Goal: Task Accomplishment & Management: Manage account settings

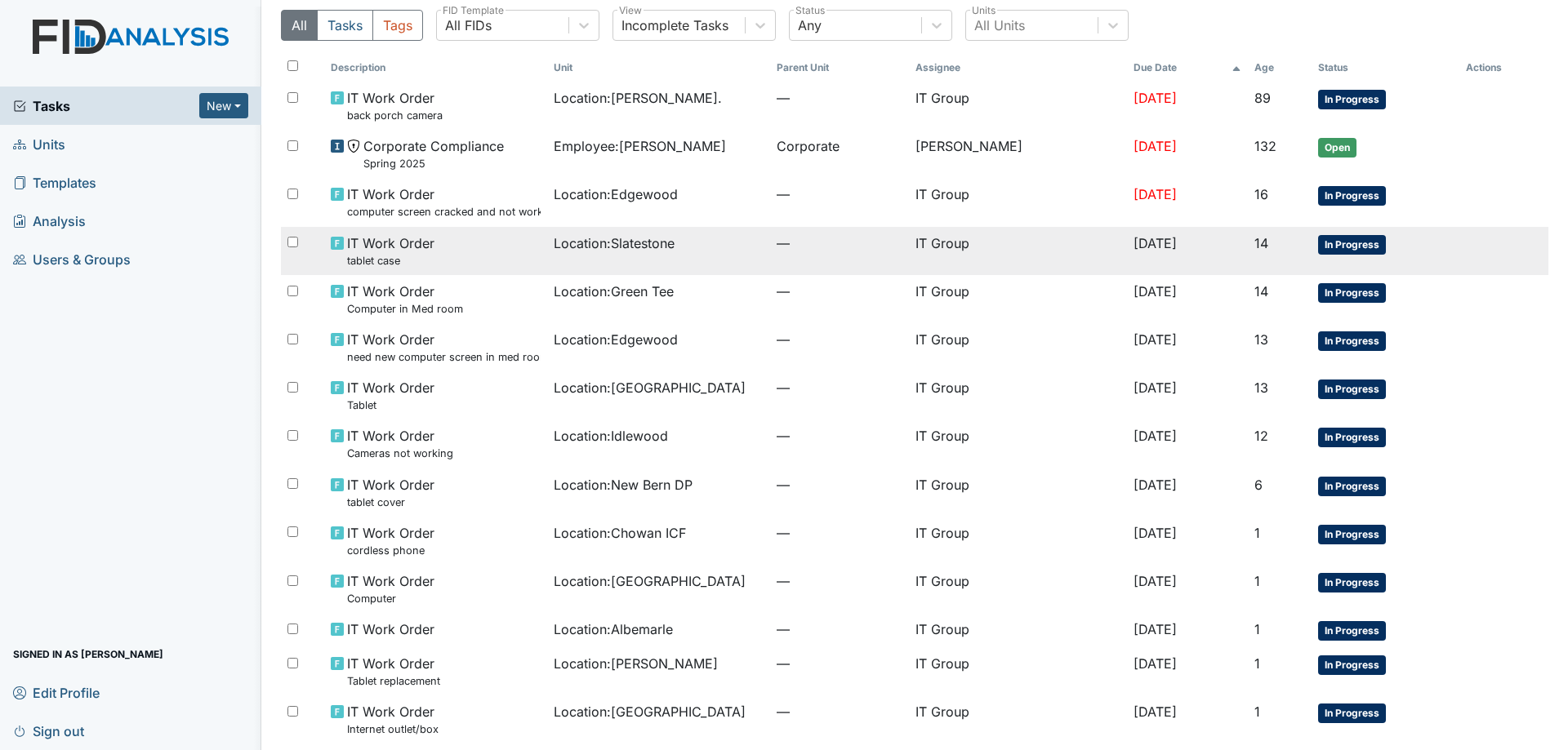
scroll to position [82, 0]
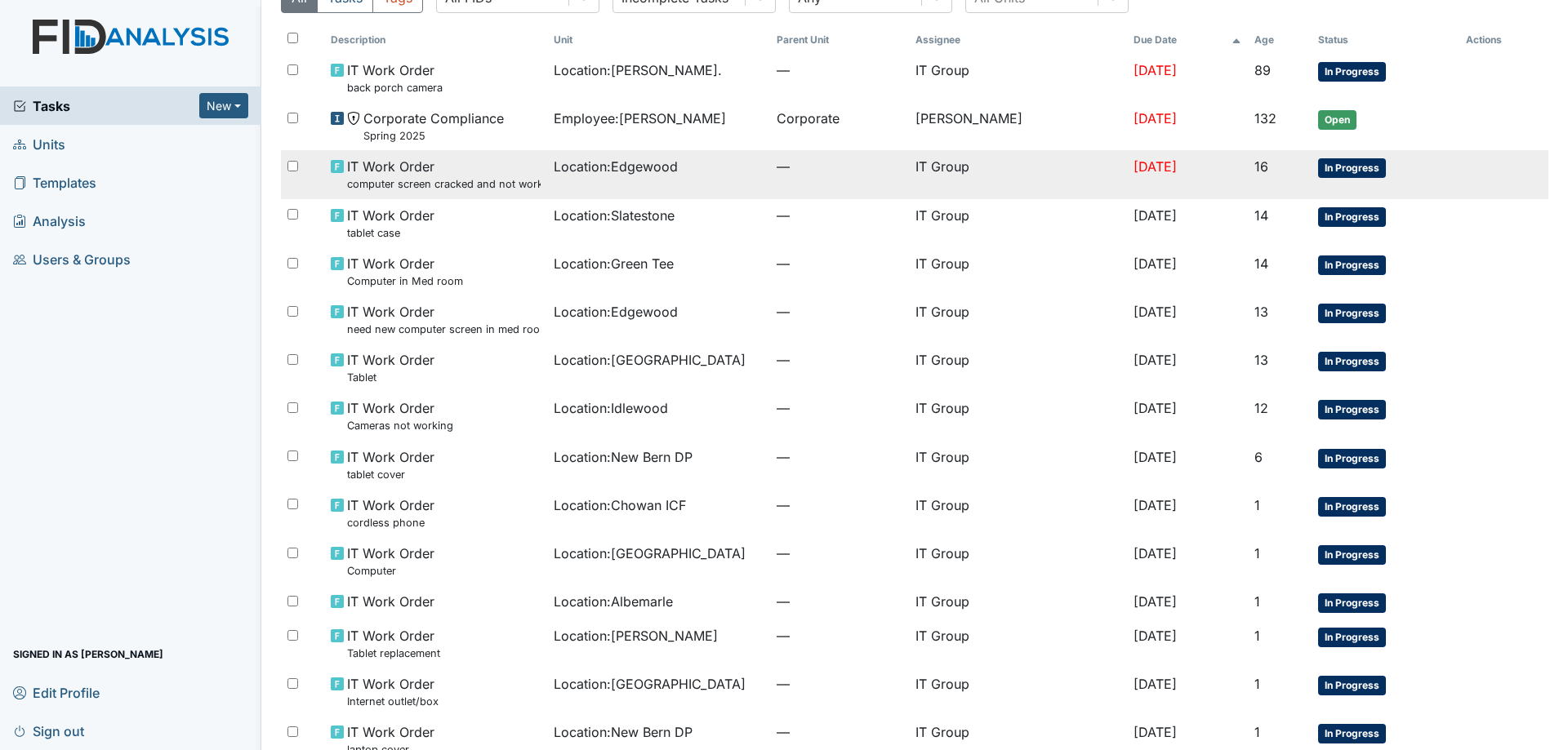
click at [296, 168] on input "checkbox" at bounding box center [292, 166] width 10 height 10
checkbox input "true"
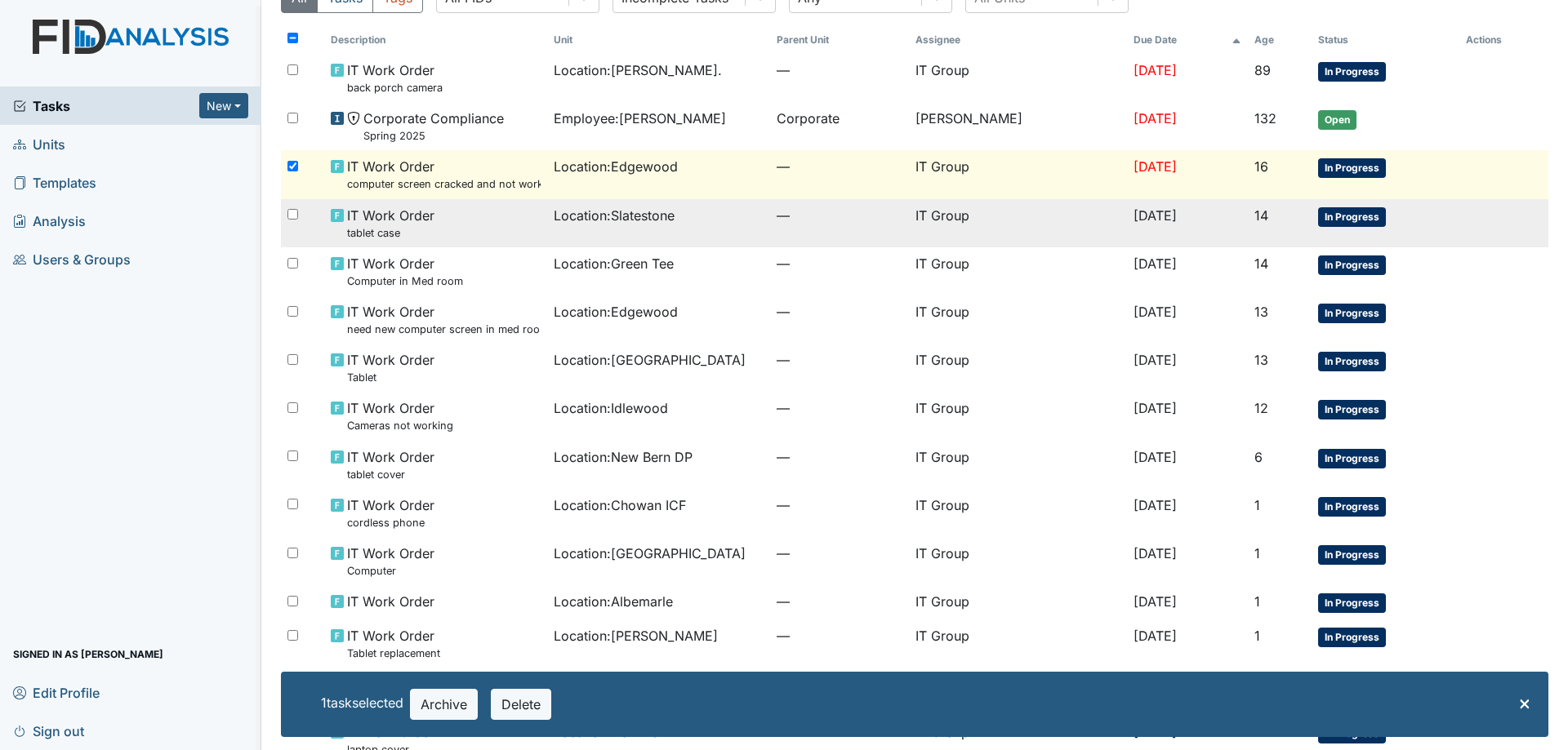
click at [297, 218] on input "checkbox" at bounding box center [292, 214] width 10 height 10
checkbox input "true"
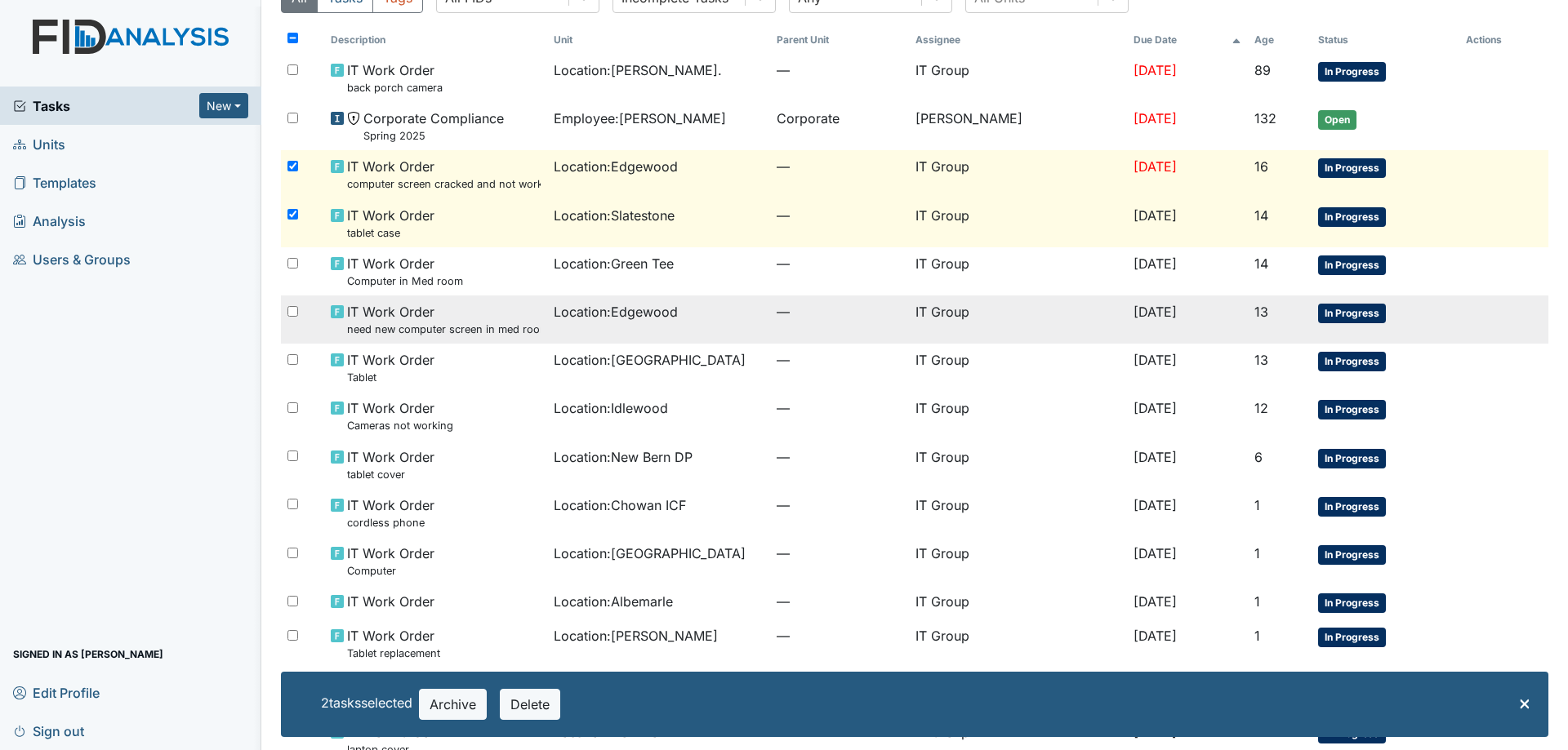
click at [296, 310] on input "checkbox" at bounding box center [292, 311] width 10 height 10
checkbox input "true"
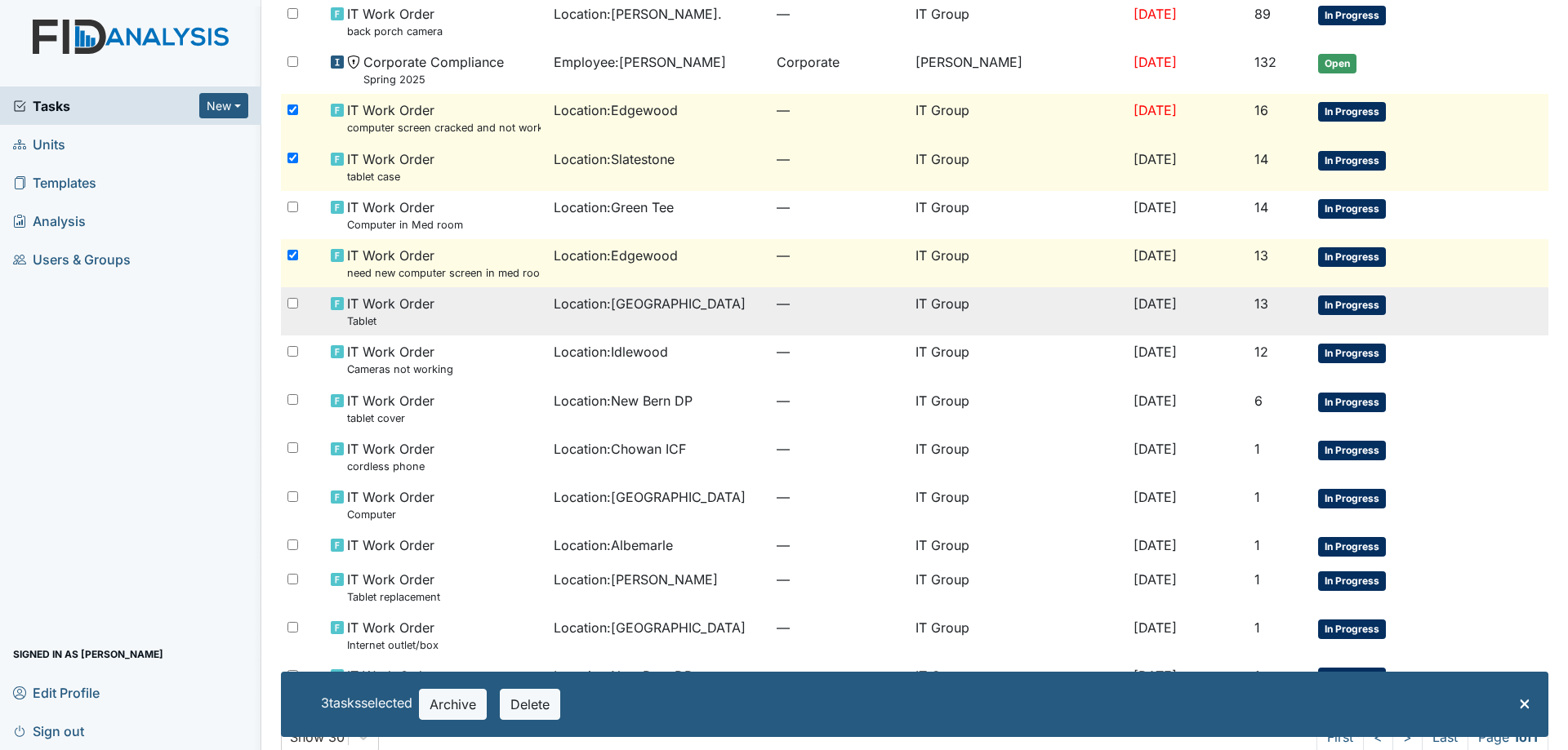
scroll to position [164, 0]
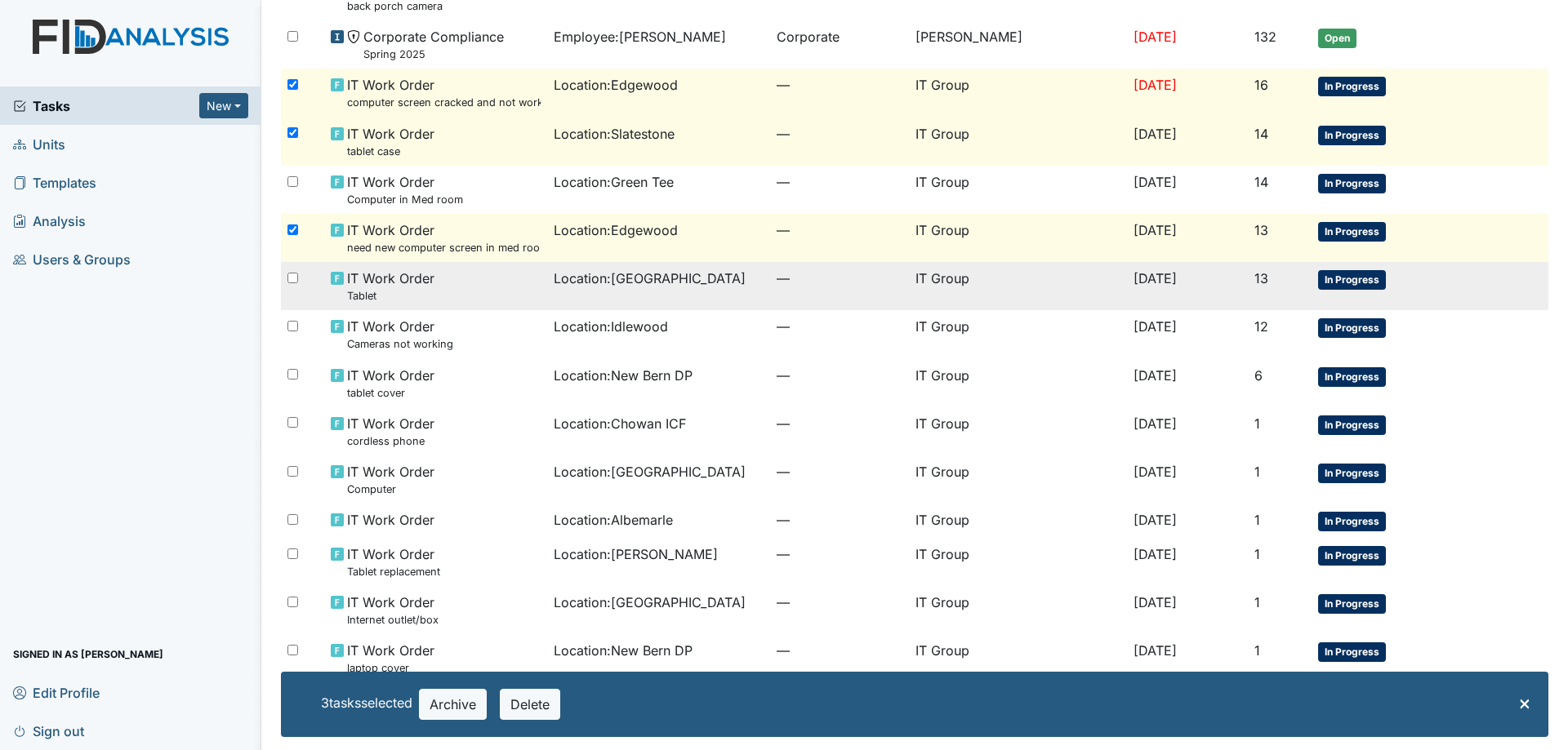
click at [293, 278] on input "checkbox" at bounding box center [292, 277] width 10 height 10
checkbox input "true"
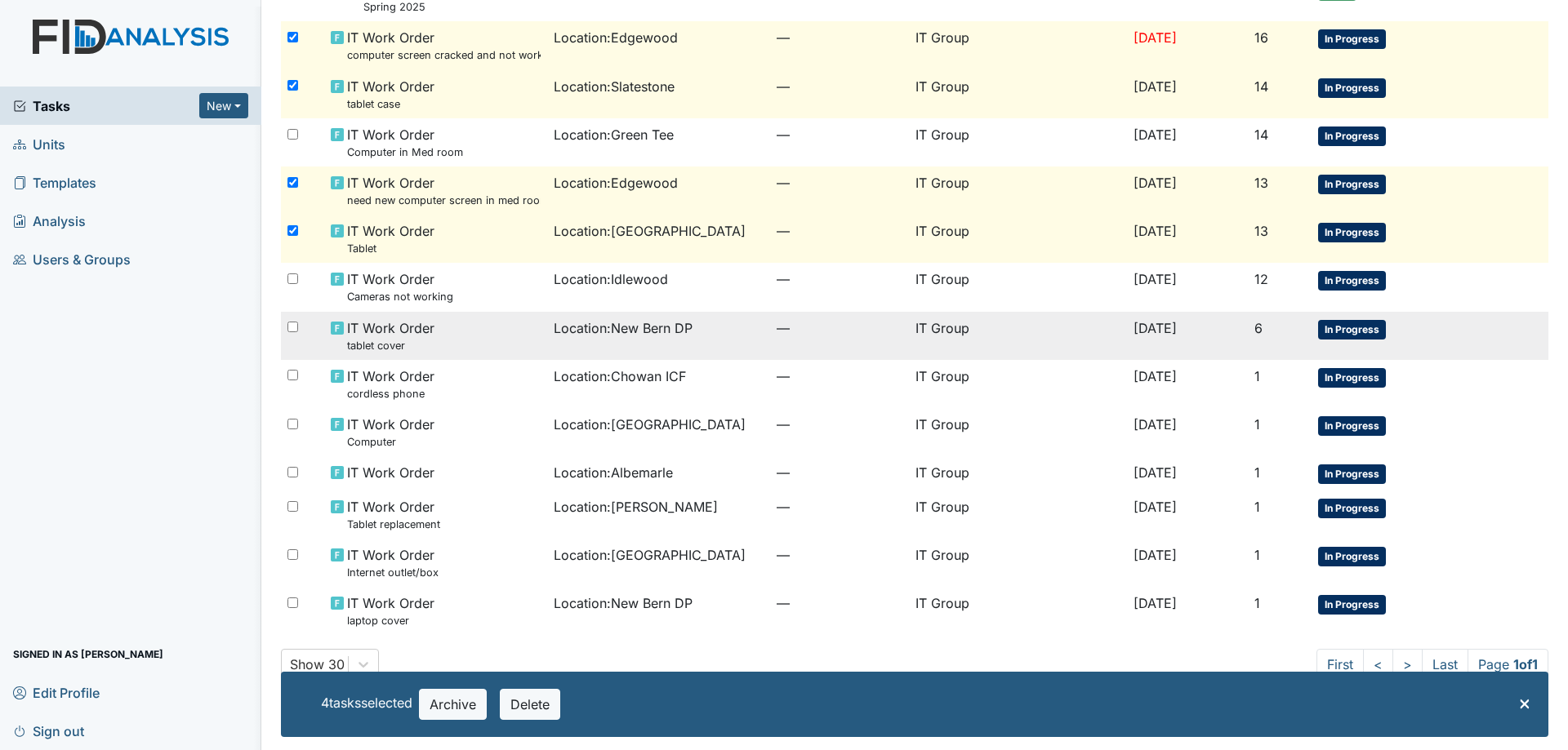
scroll to position [231, 0]
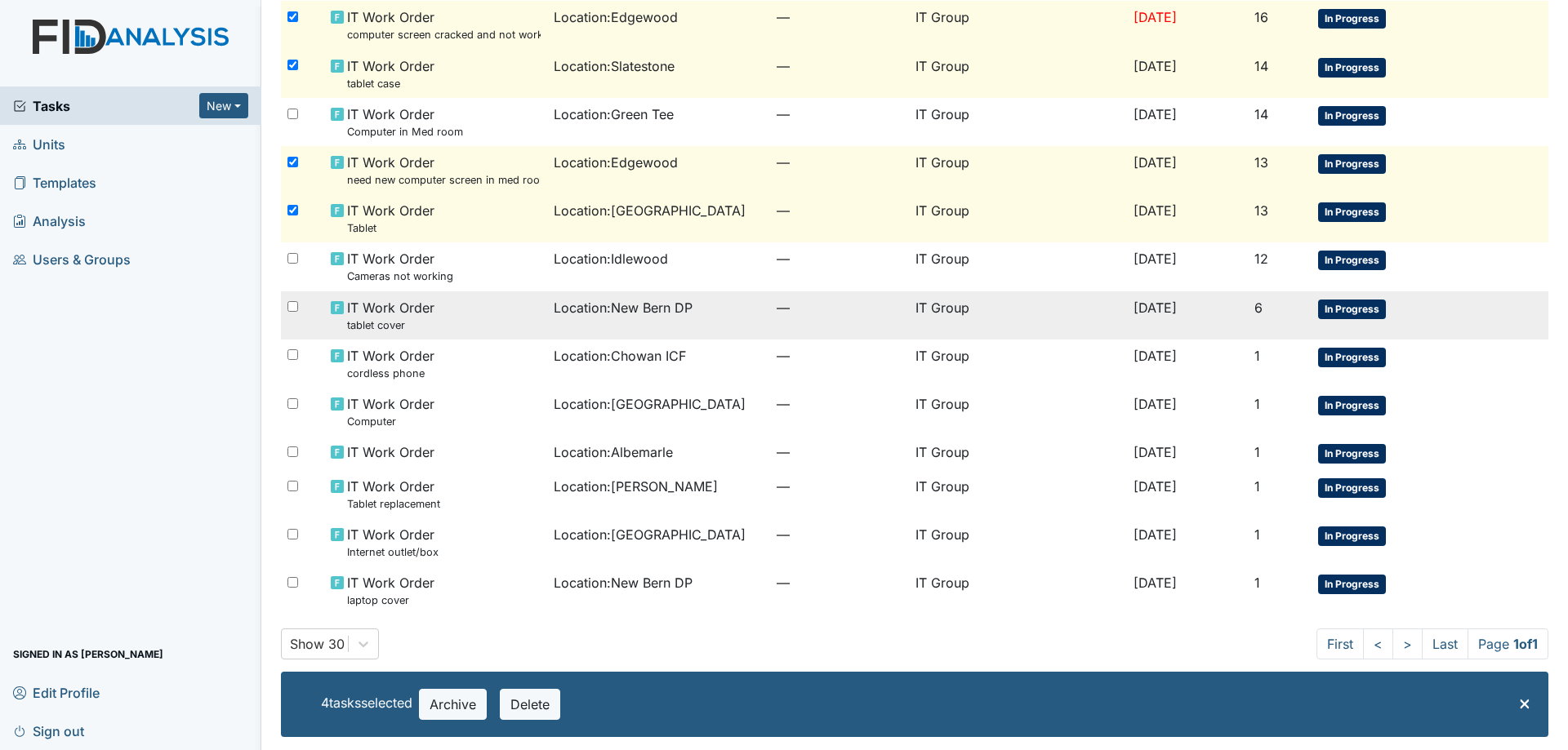
click at [289, 308] on input "checkbox" at bounding box center [292, 306] width 10 height 10
checkbox input "true"
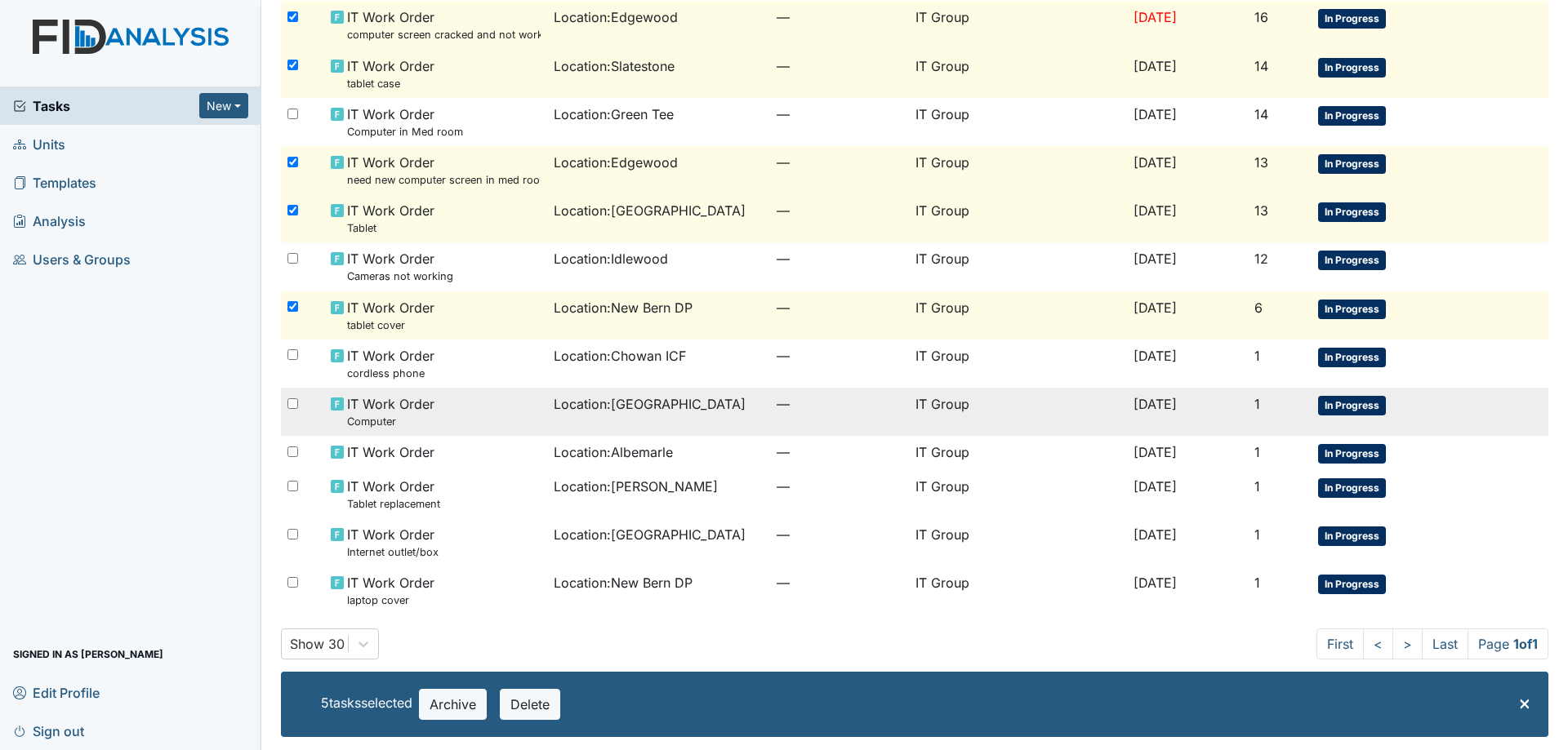
click at [295, 404] on input "checkbox" at bounding box center [292, 404] width 10 height 10
checkbox input "true"
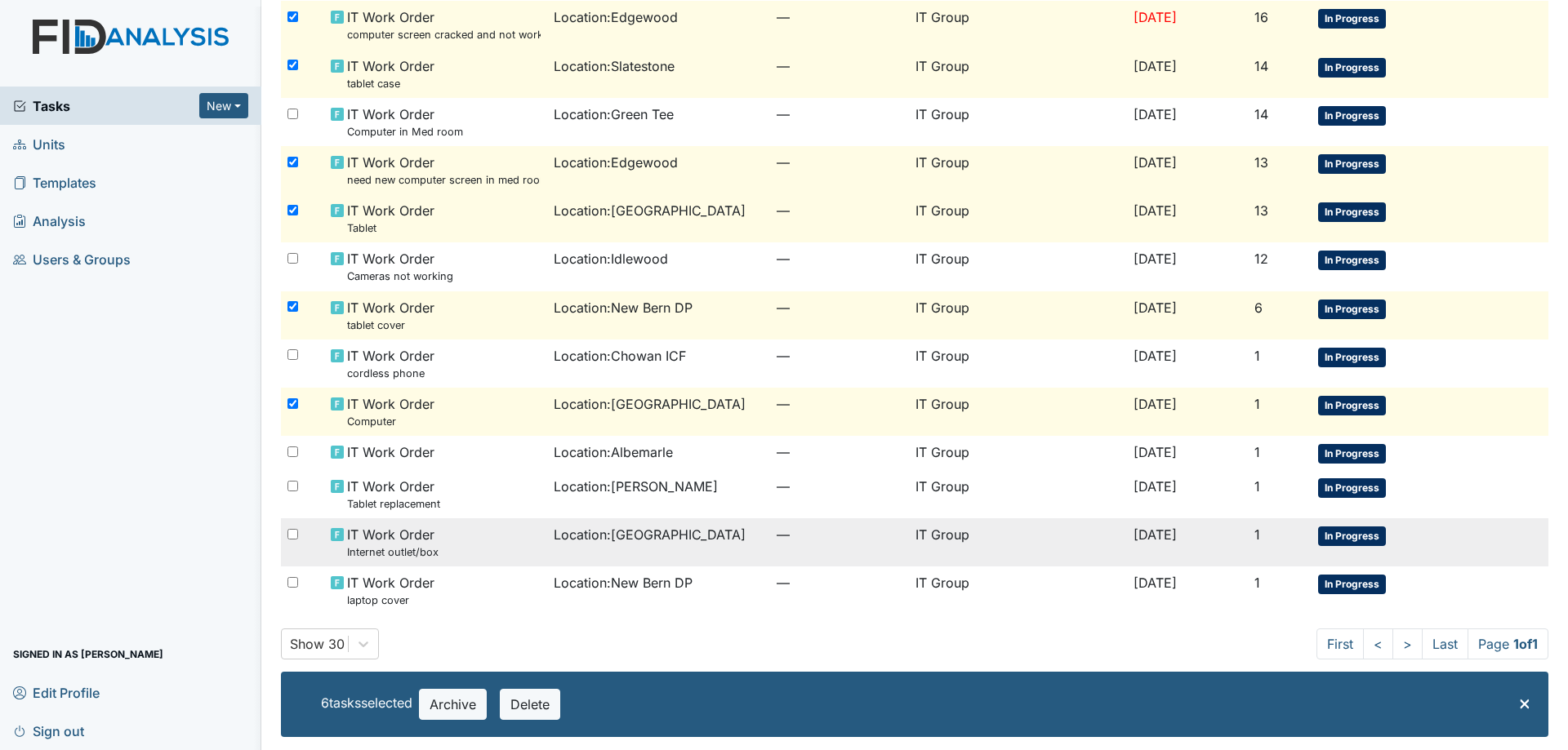
click at [292, 530] on input "checkbox" at bounding box center [292, 534] width 10 height 10
checkbox input "true"
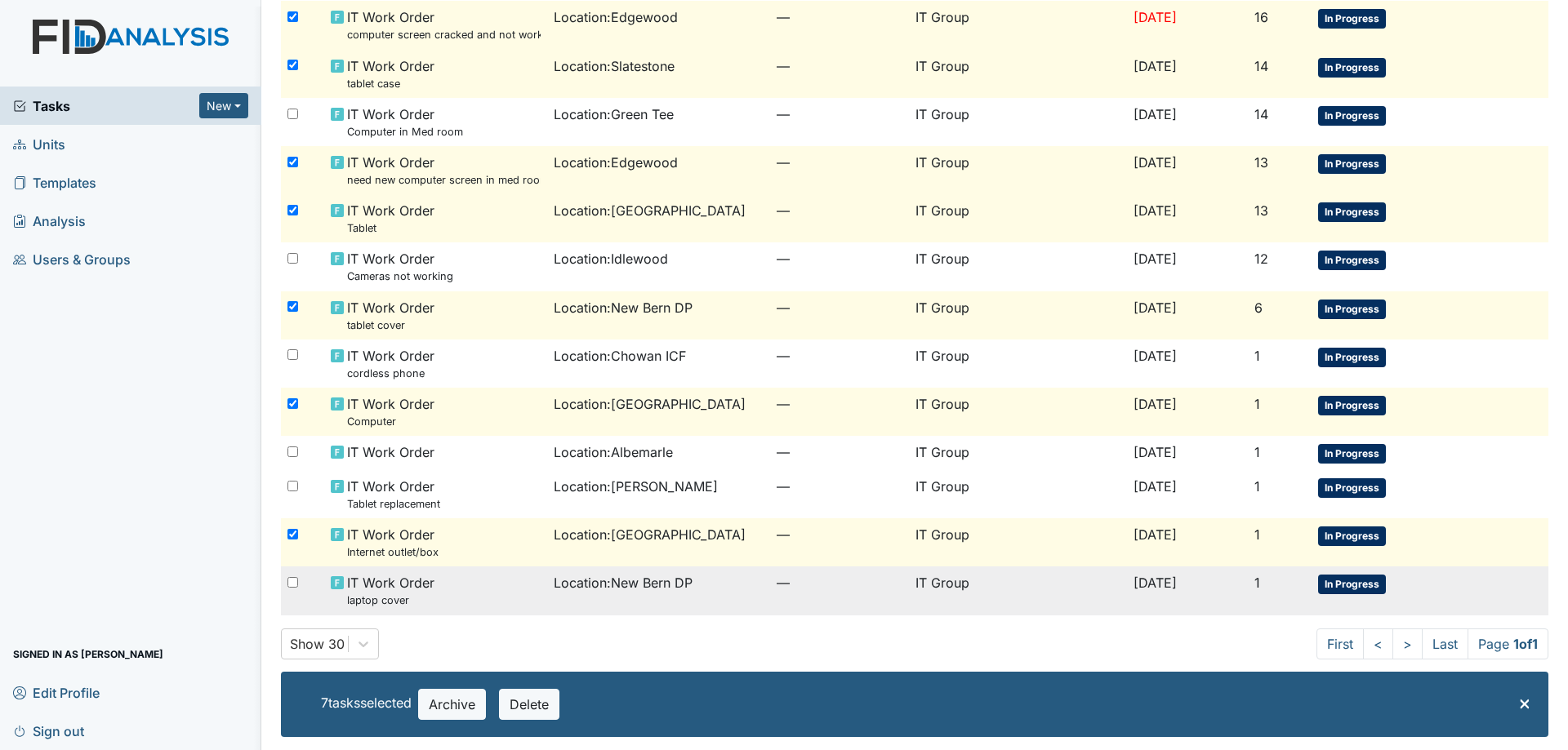
click at [294, 578] on input "checkbox" at bounding box center [292, 582] width 10 height 10
checkbox input "true"
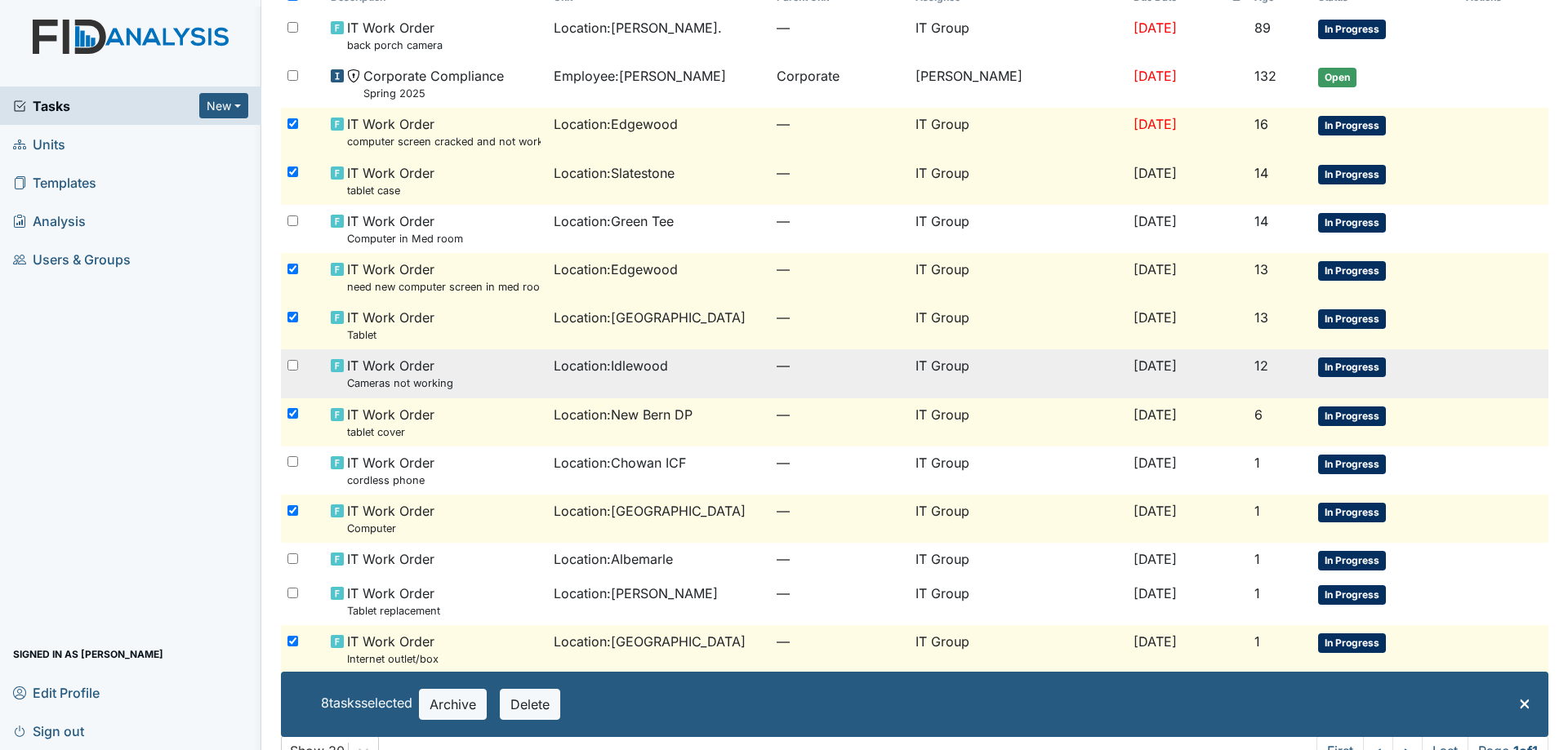
scroll to position [149, 0]
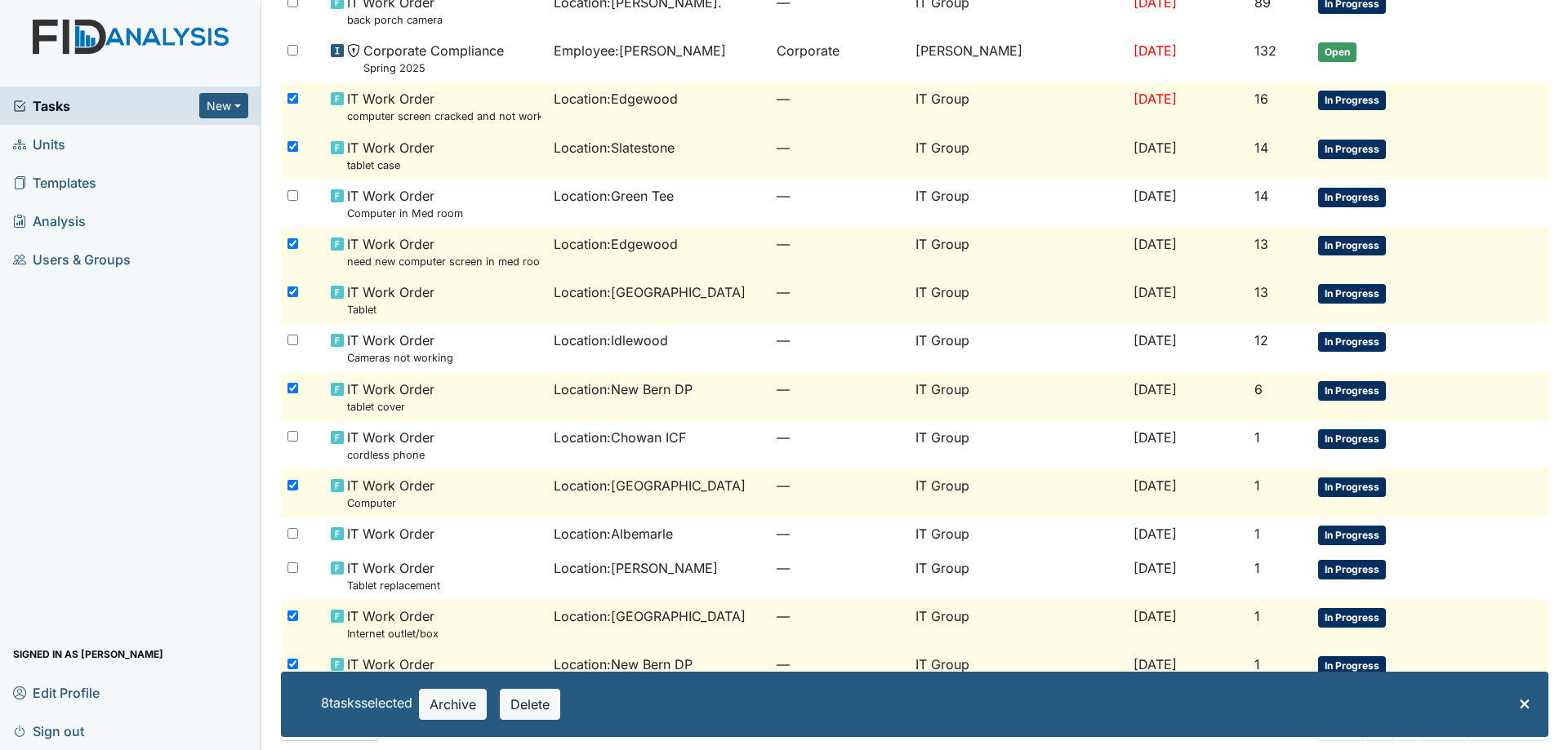
drag, startPoint x: 457, startPoint y: 296, endPoint x: 111, endPoint y: 390, distance: 358.5
click at [108, 395] on div "Tasks New Form Inspection Document Bundle Units Templates Analysis Users & Grou…" at bounding box center [130, 418] width 261 height 663
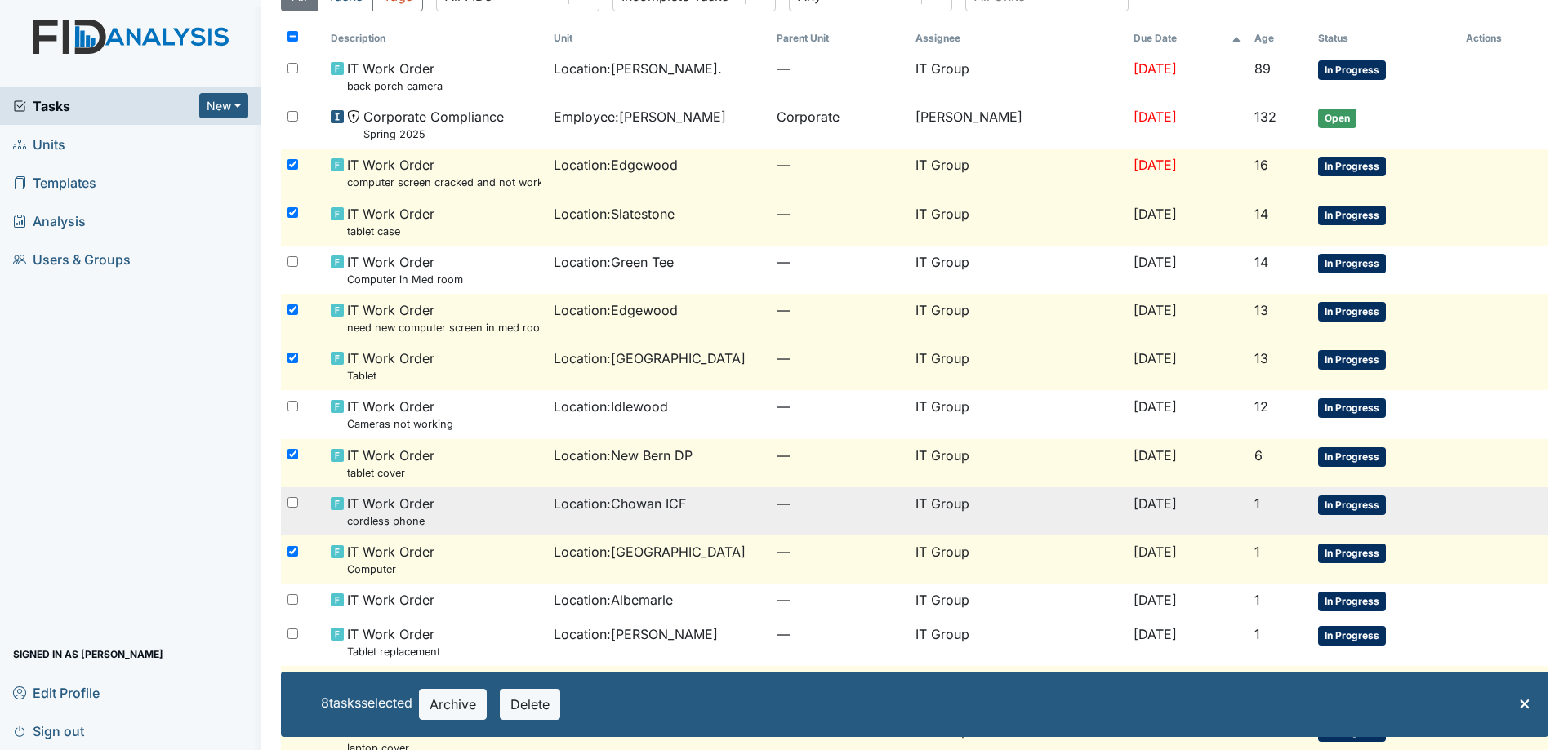
scroll to position [0, 0]
